Goal: Find specific page/section: Find specific page/section

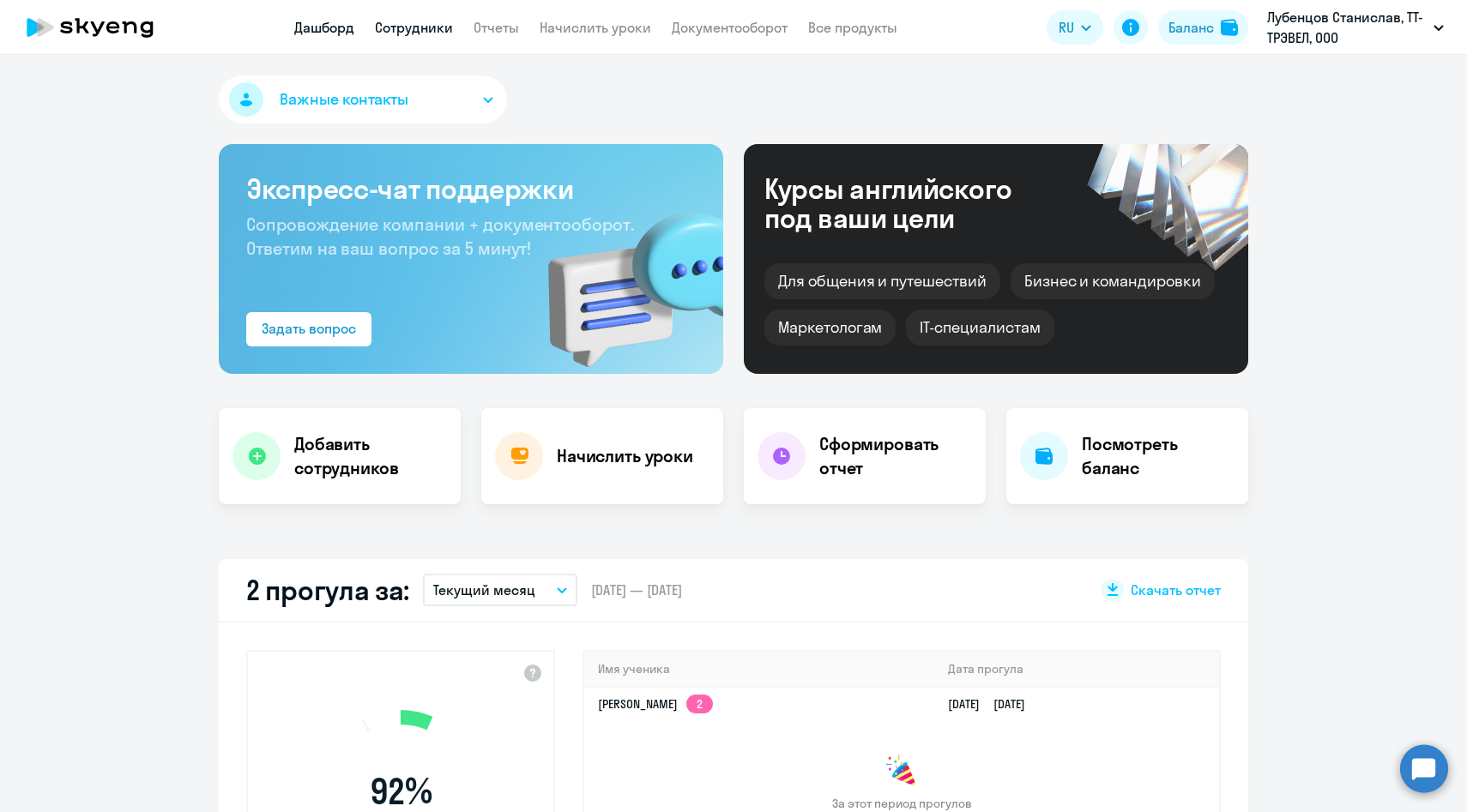
select select "30"
click at [428, 23] on link "Сотрудники" at bounding box center [414, 28] width 78 height 17
select select "30"
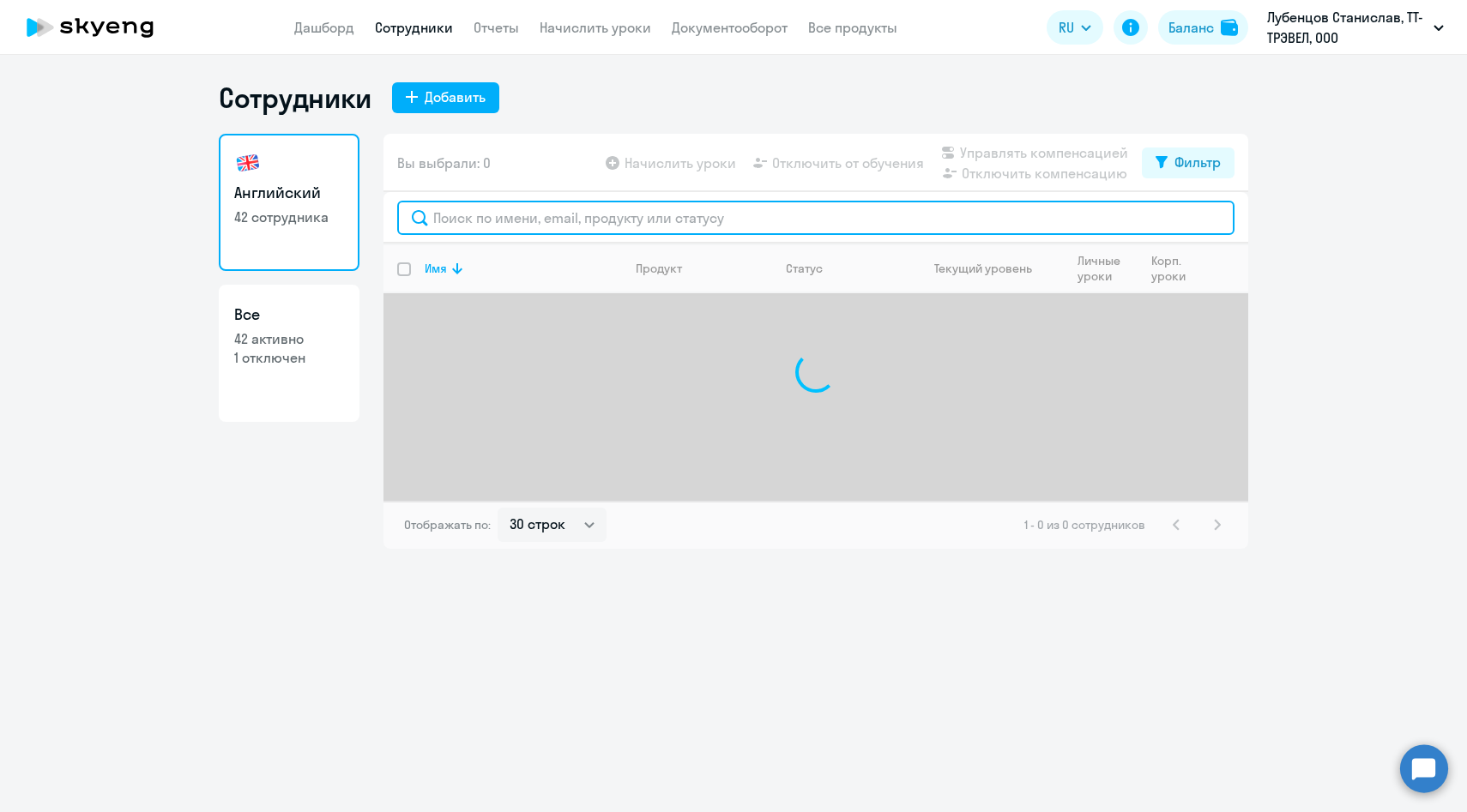
click at [522, 219] on input "text" at bounding box center [815, 218] width 837 height 35
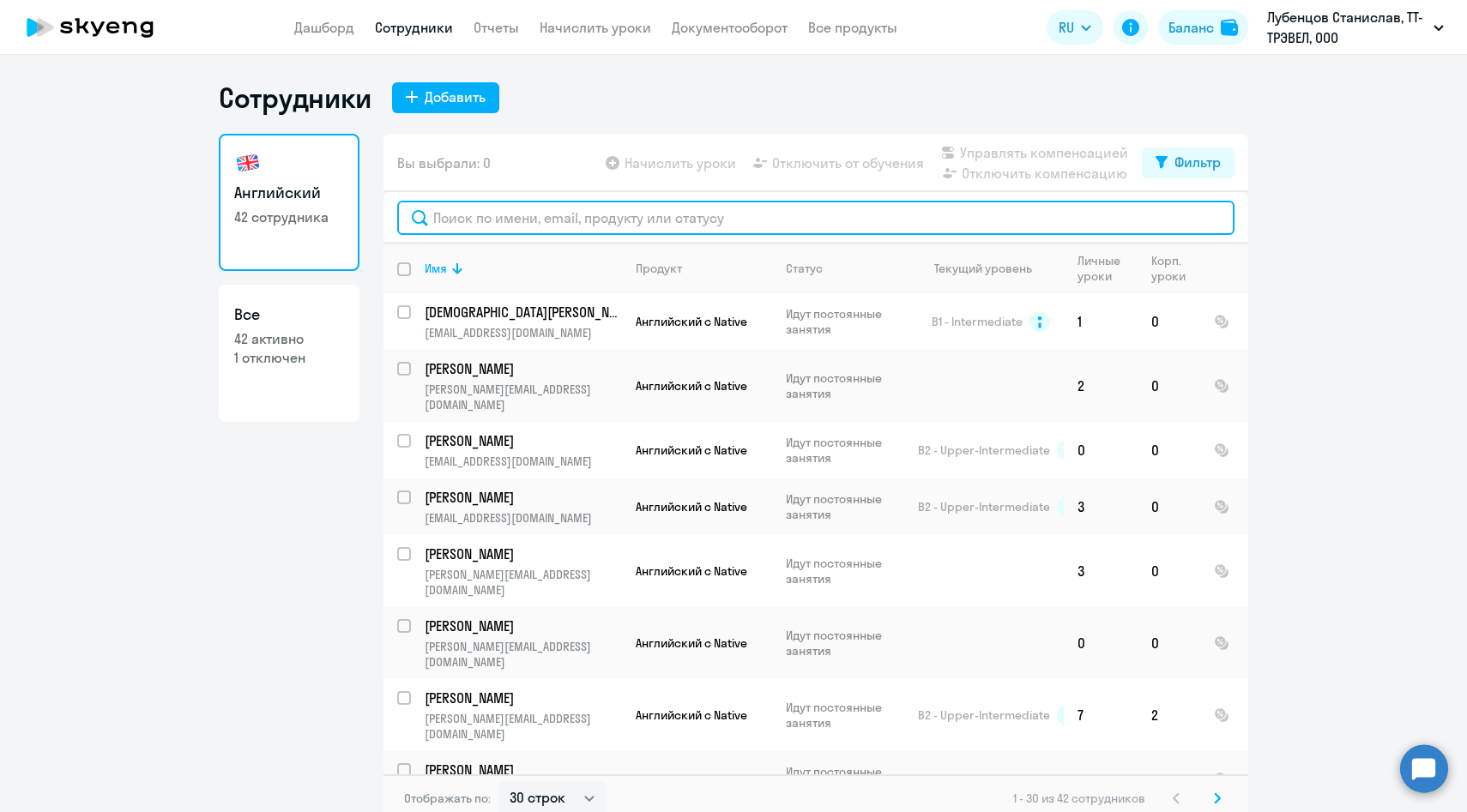
paste input "[PERSON_NAME]"
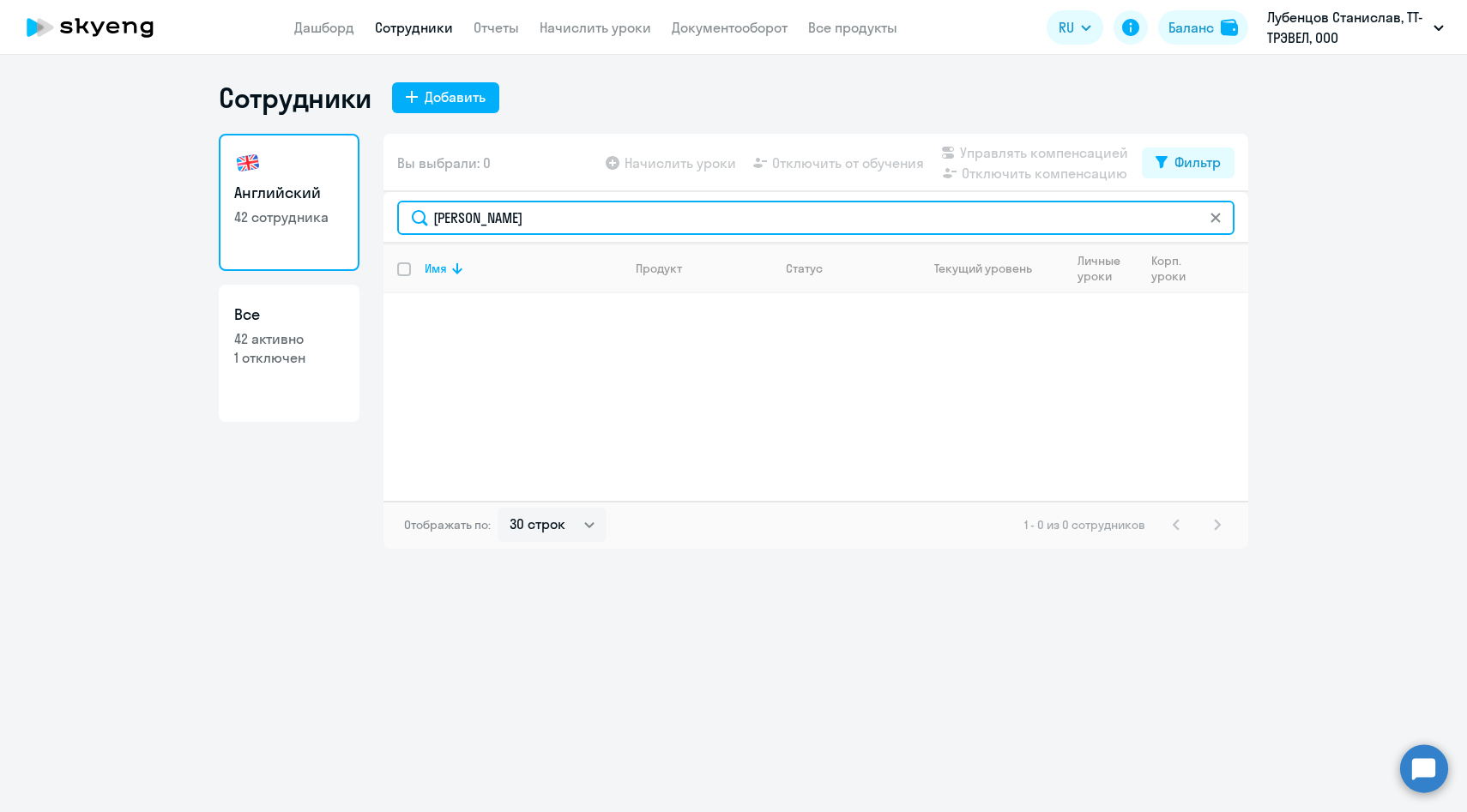
click at [542, 213] on input "[PERSON_NAME]" at bounding box center [815, 218] width 837 height 35
type input "Прибатурина"
